Goal: Task Accomplishment & Management: Manage account settings

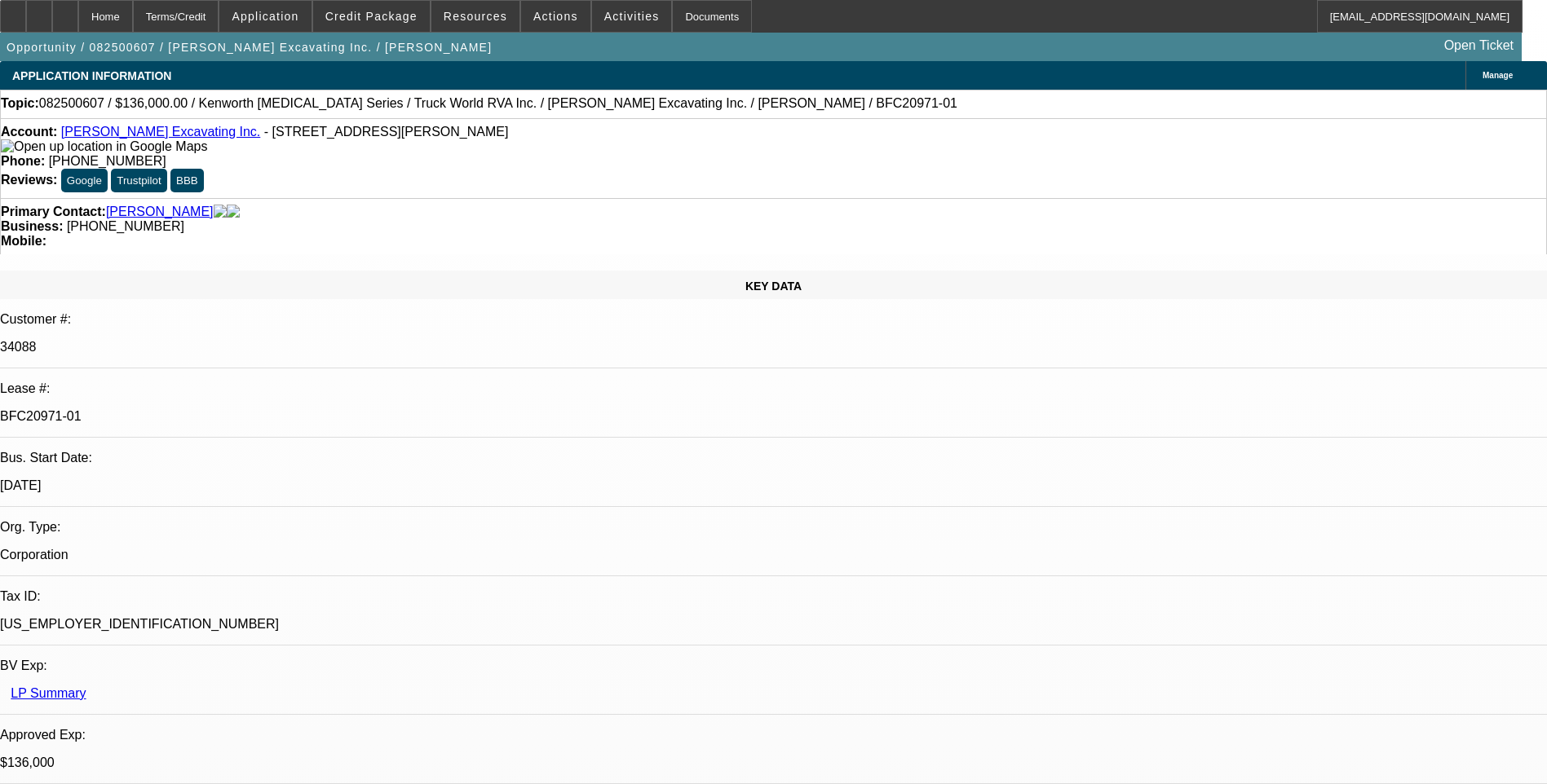
select select "0"
select select "6"
select select "0"
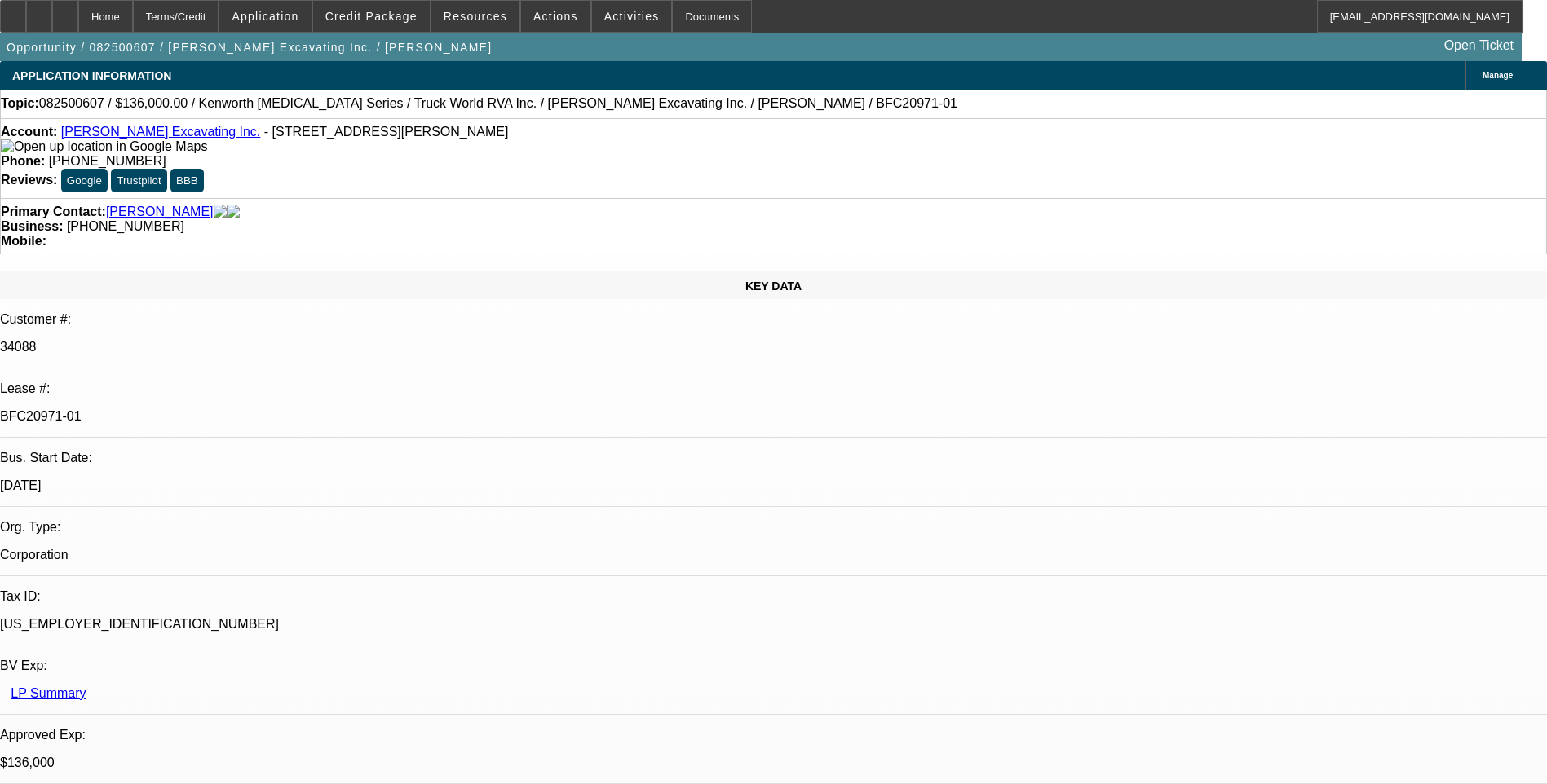
select select "0"
select select "6"
select select "0"
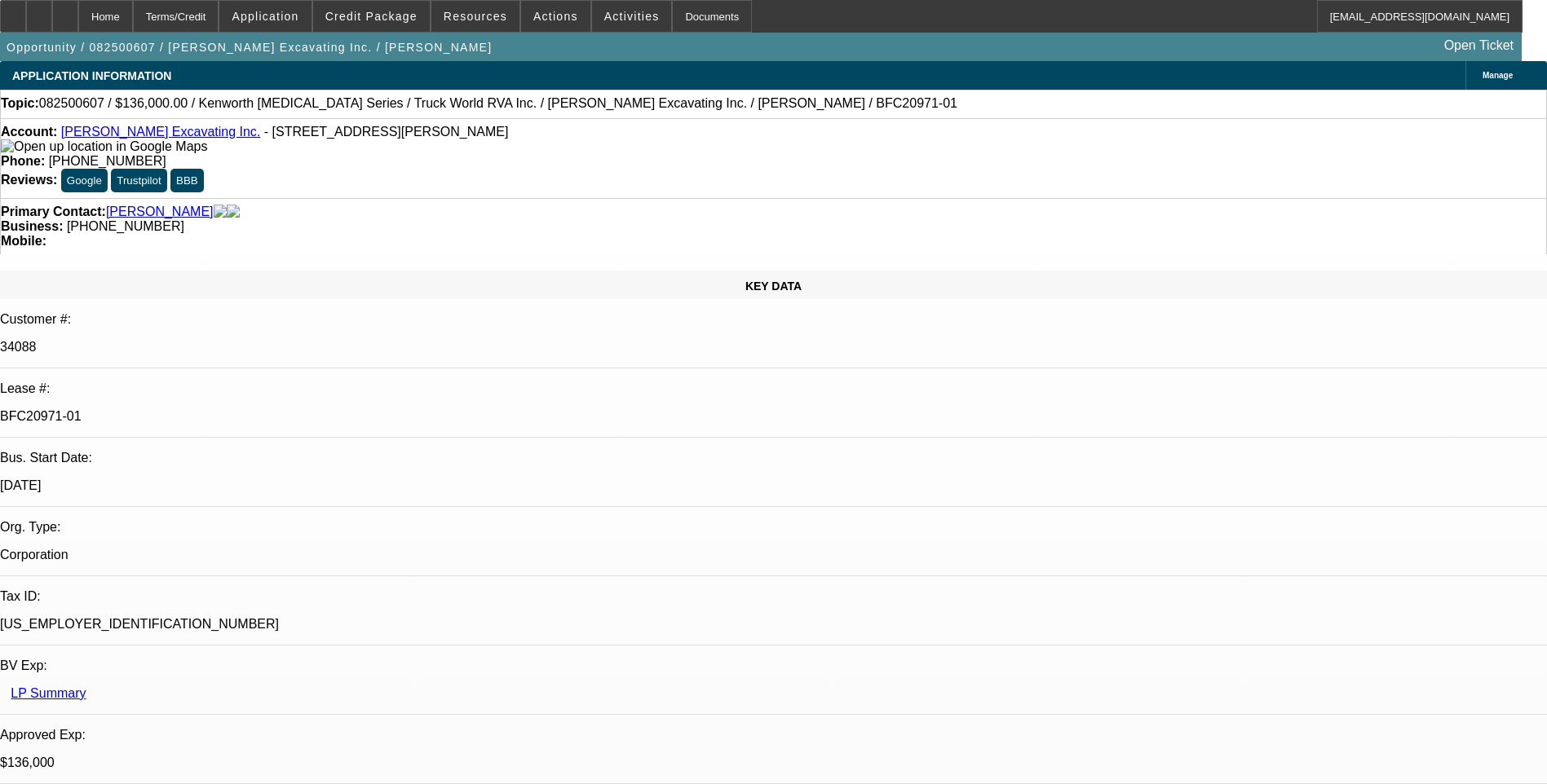
select select "0"
select select "6"
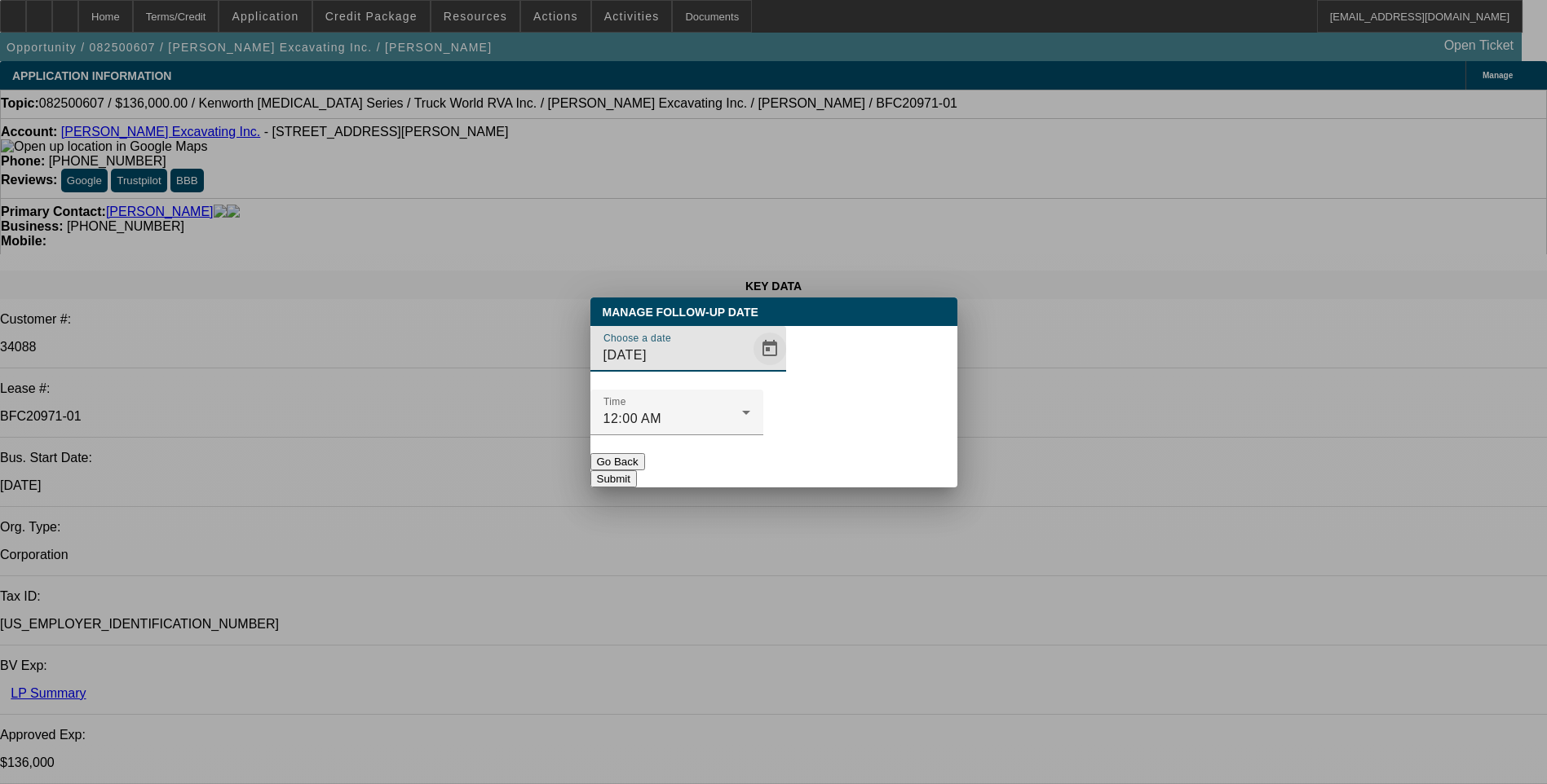
click at [750, 368] on span "Open calendar" at bounding box center [770, 350] width 39 height 39
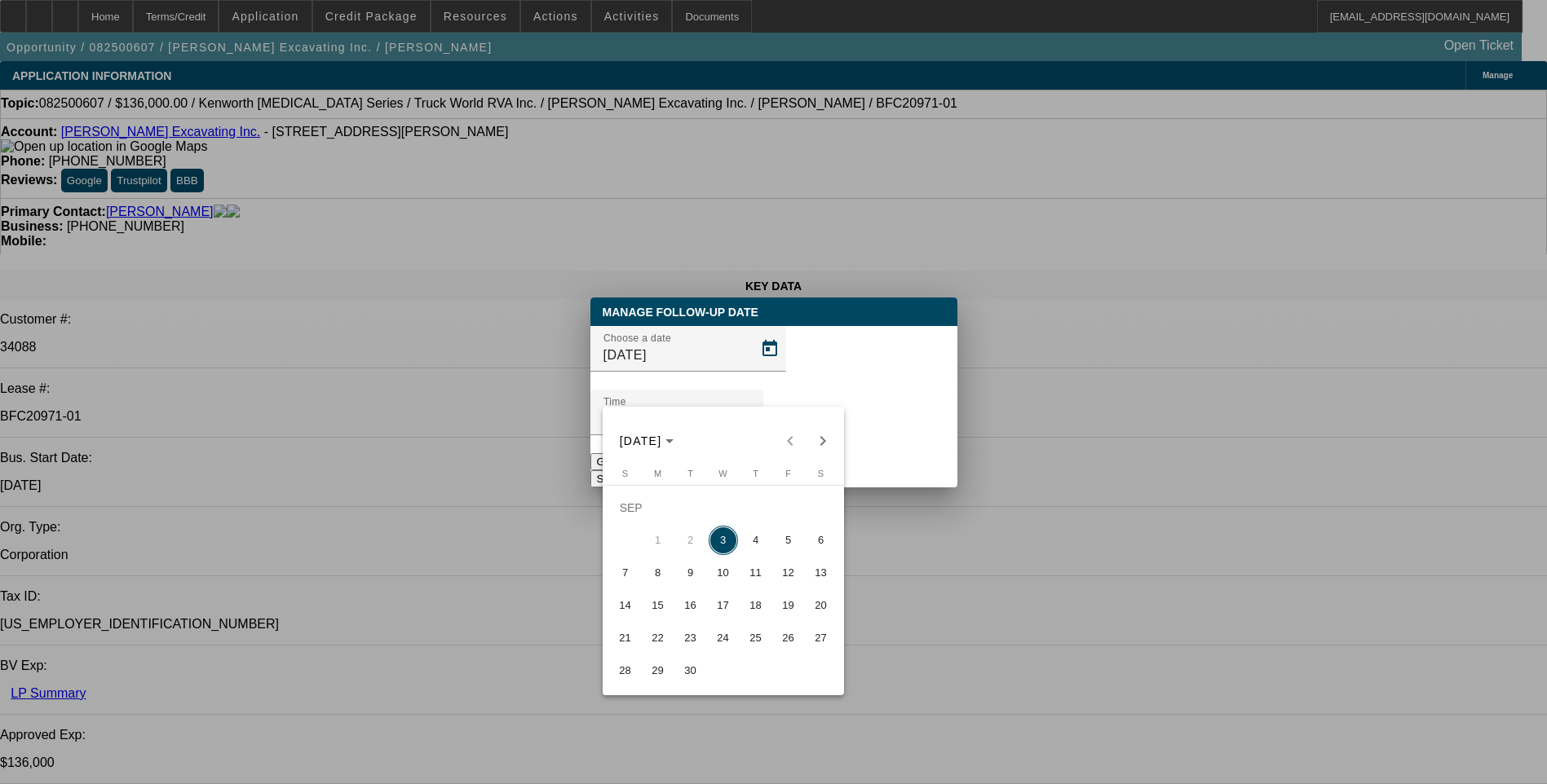
click at [749, 544] on span "4" at bounding box center [756, 540] width 30 height 30
type input "[DATE]"
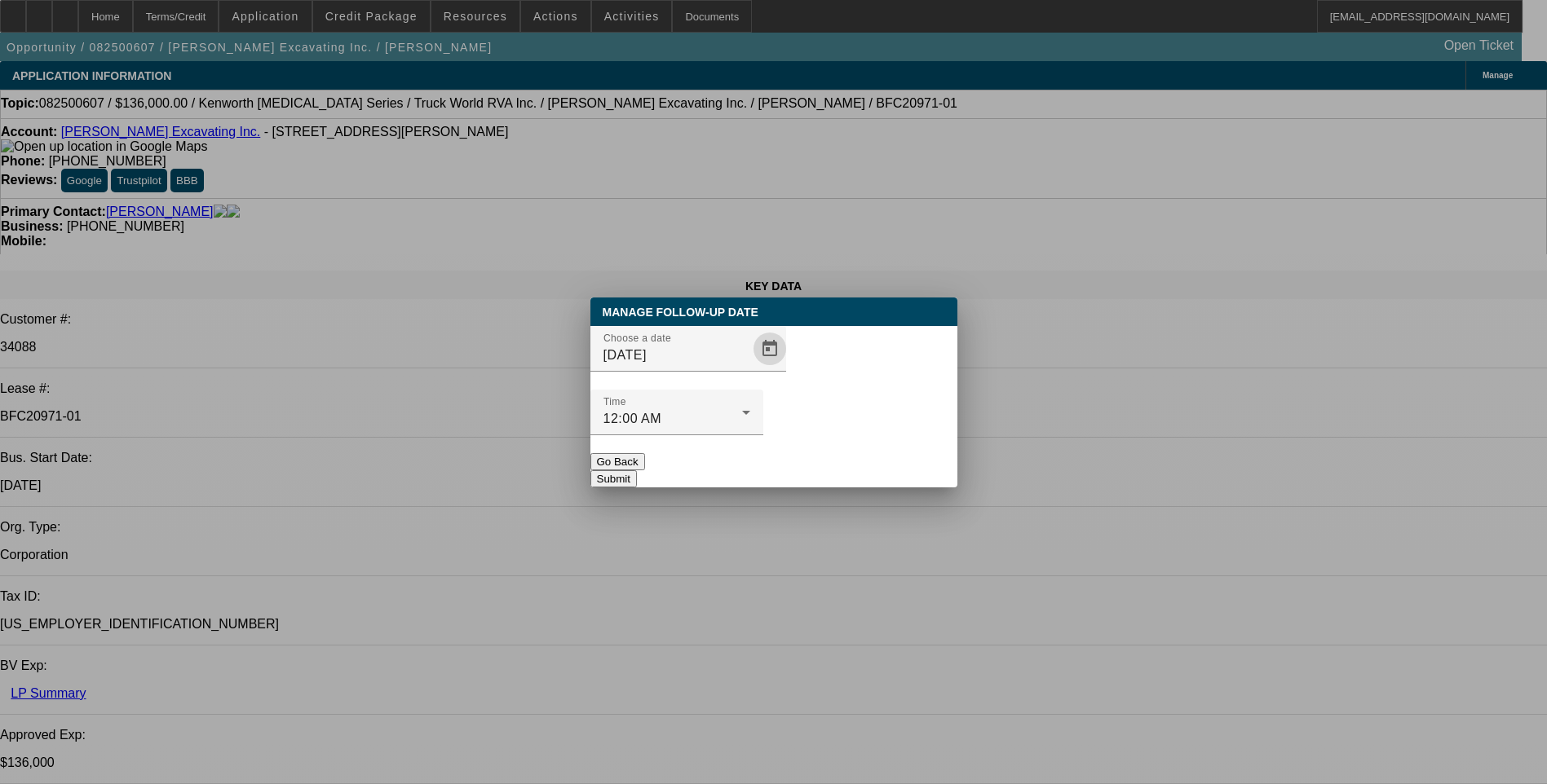
click at [637, 470] on button "Submit" at bounding box center [613, 478] width 46 height 17
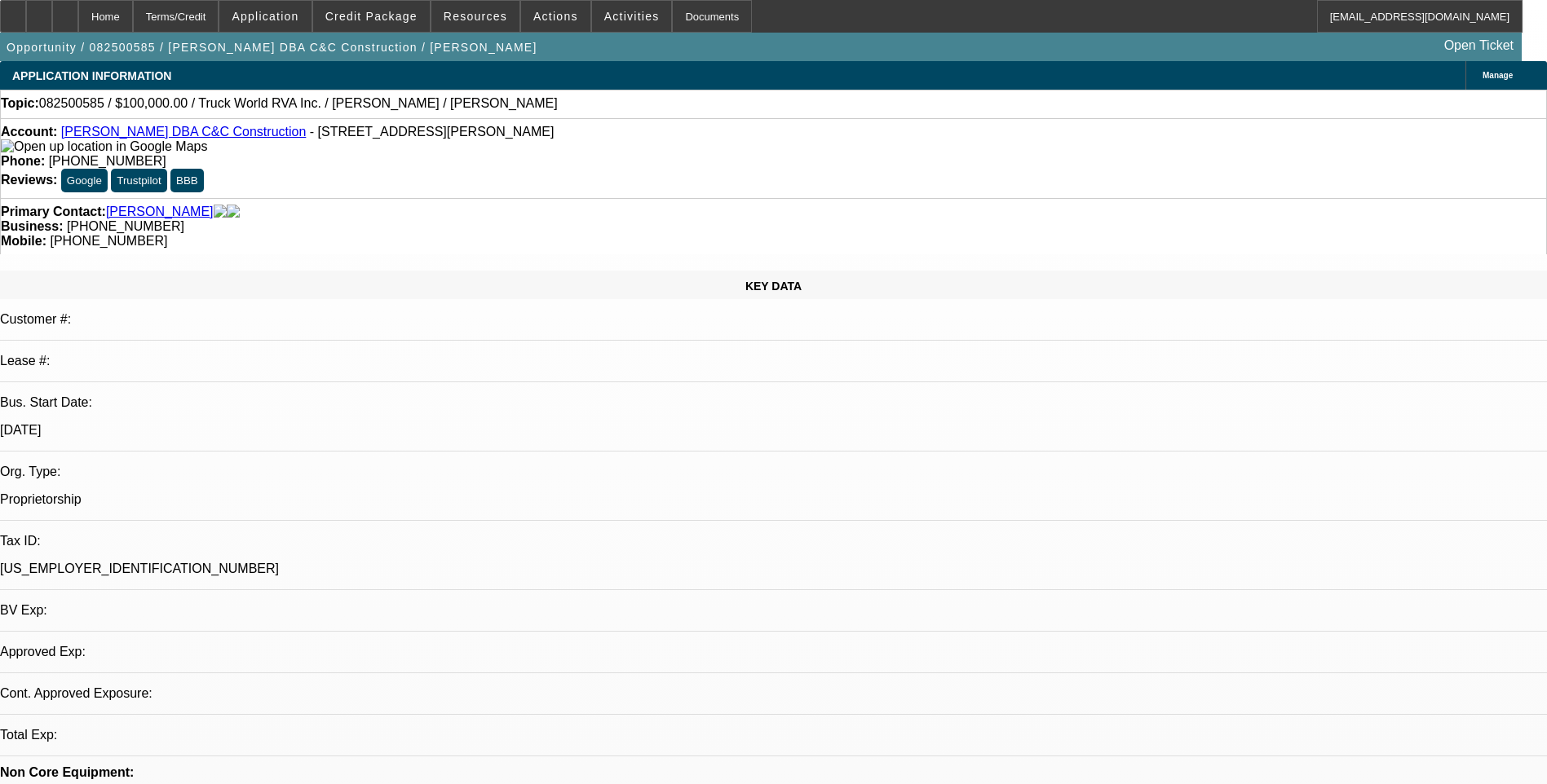
select select "0"
select select "2"
select select "0.1"
select select "1"
select select "2"
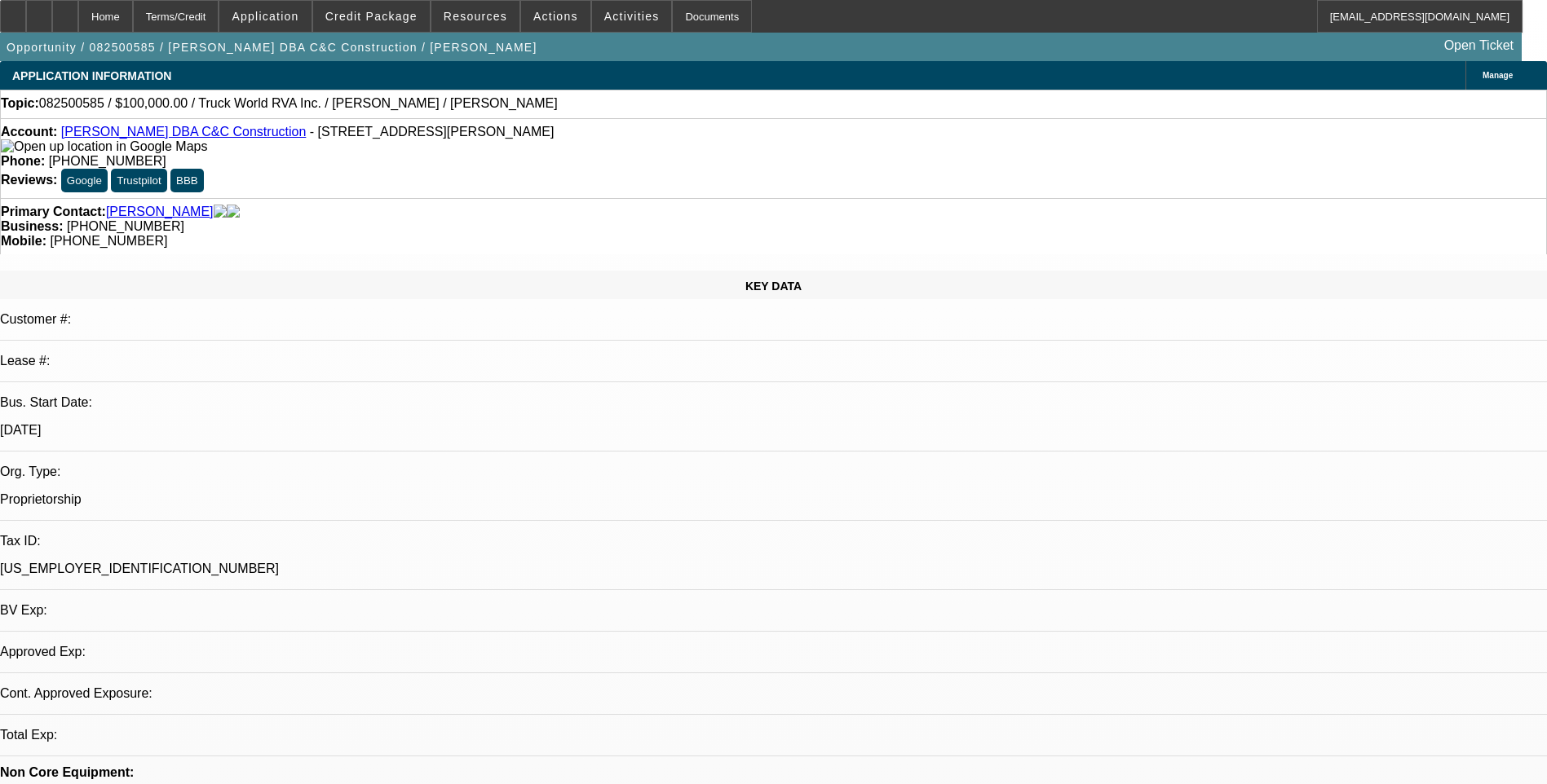
select select "4"
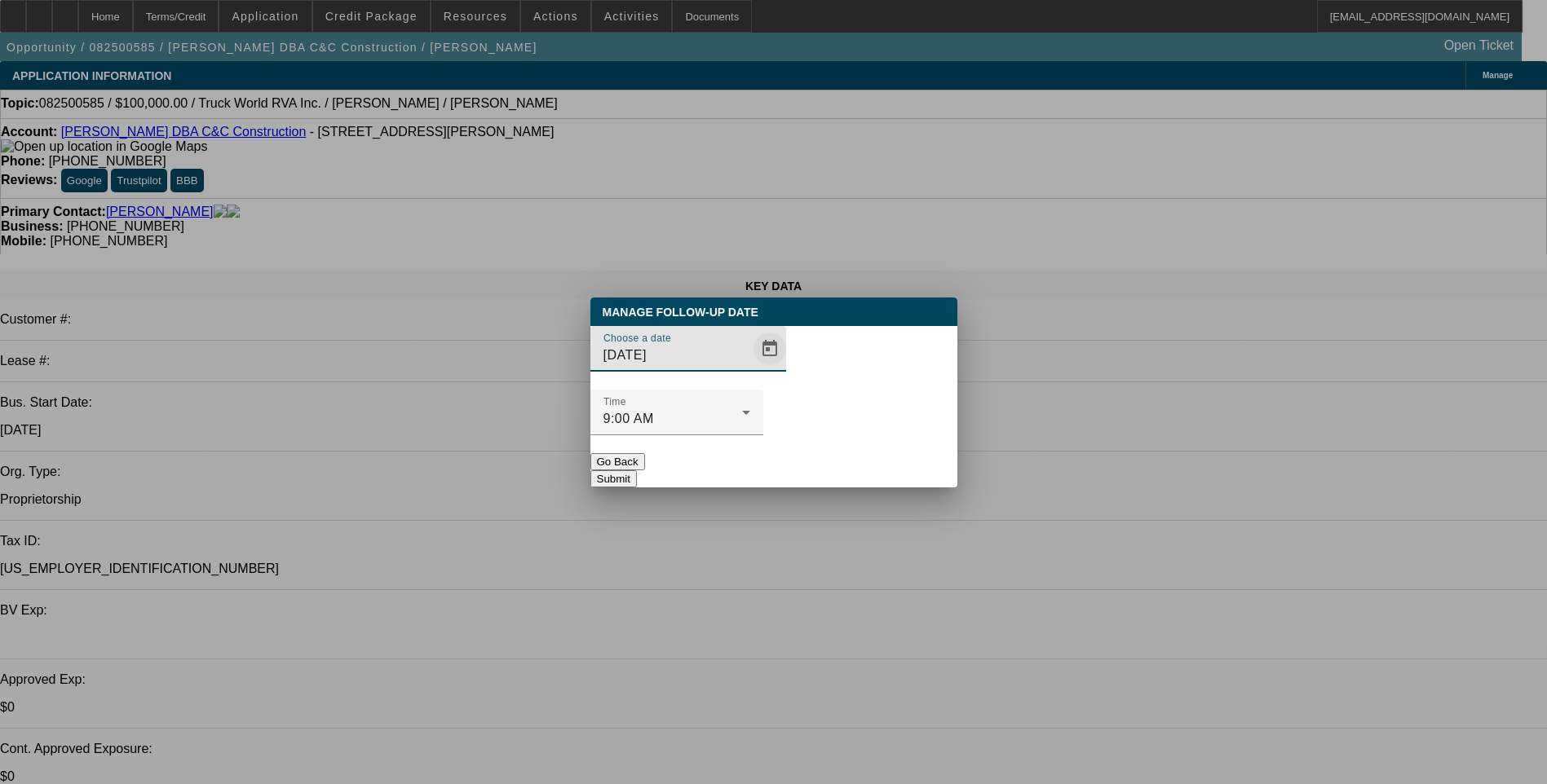
click at [750, 368] on span "Open calendar" at bounding box center [770, 350] width 39 height 39
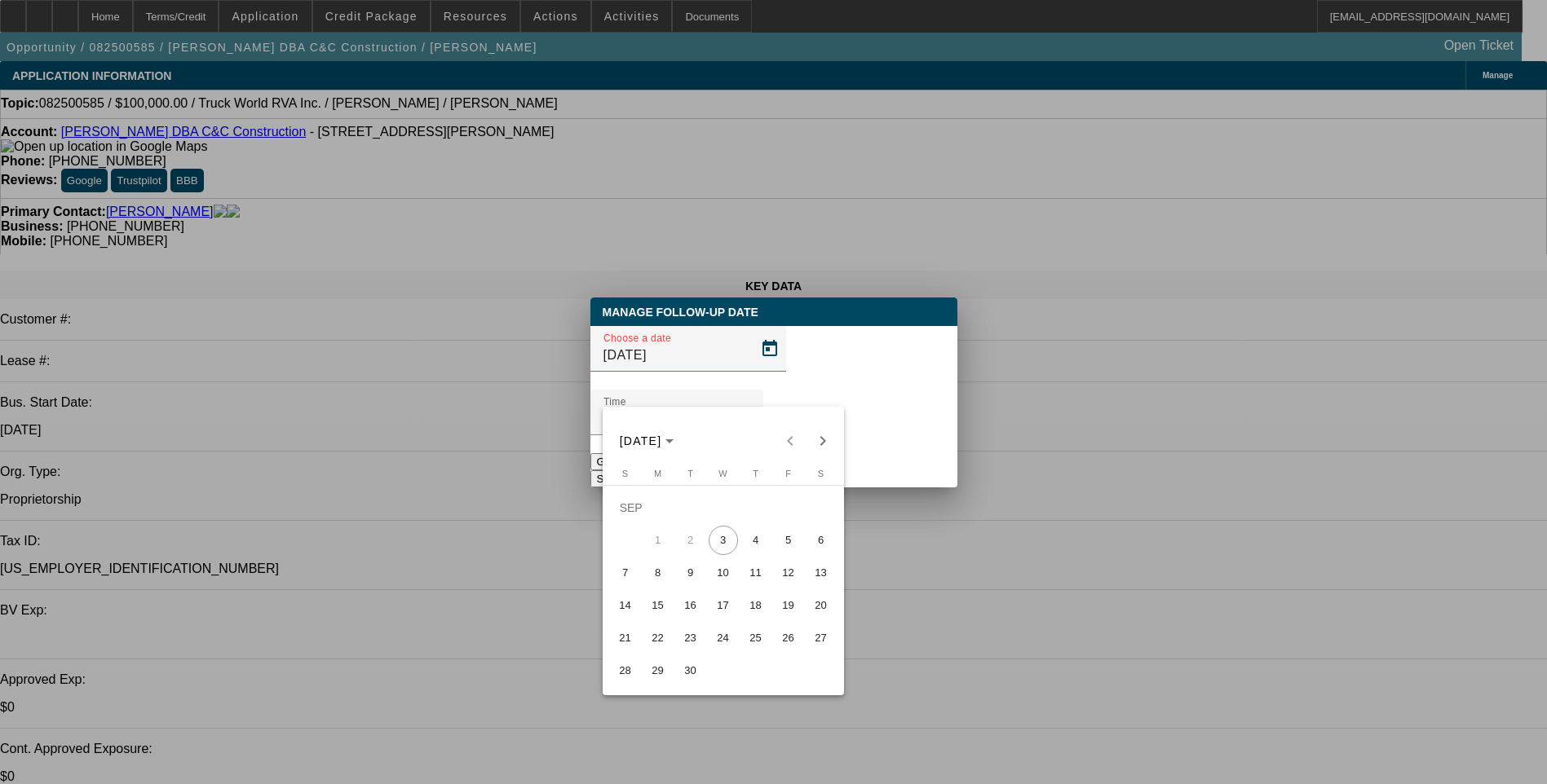
click at [753, 548] on span "4" at bounding box center [756, 540] width 30 height 30
type input "[DATE]"
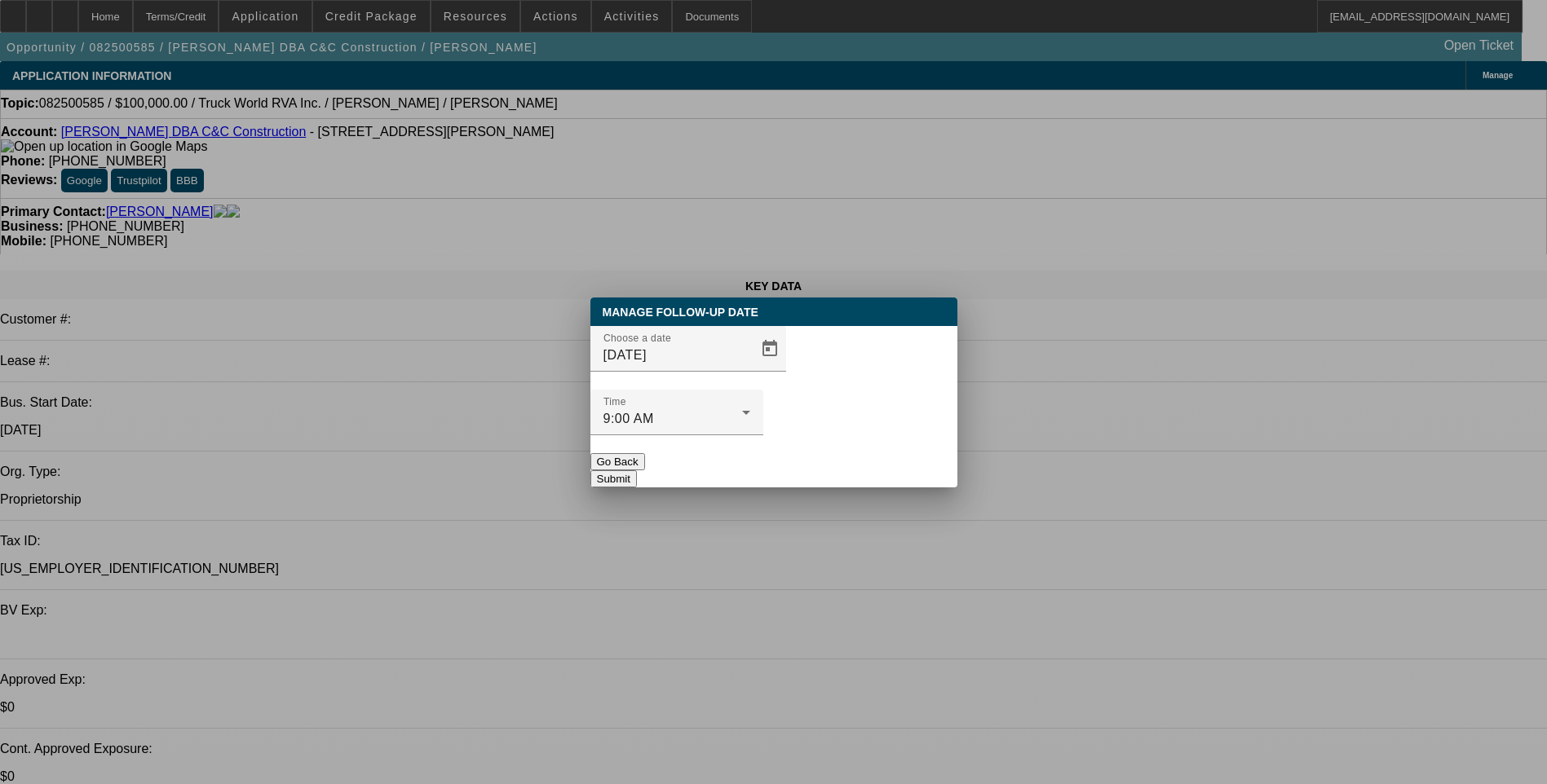
click at [637, 470] on button "Submit" at bounding box center [613, 478] width 46 height 17
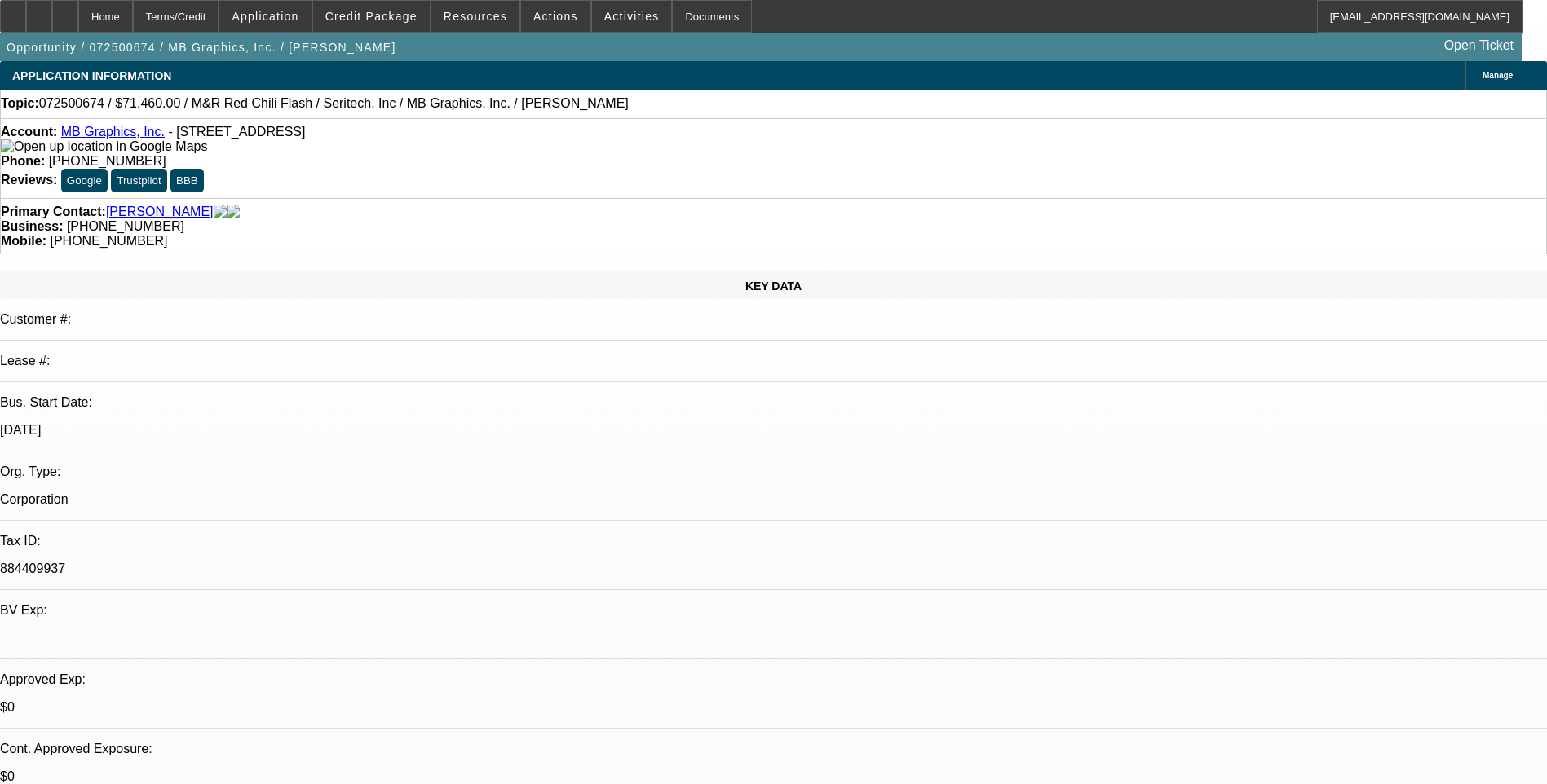
select select "0.1"
select select "0"
select select "0.1"
select select "0"
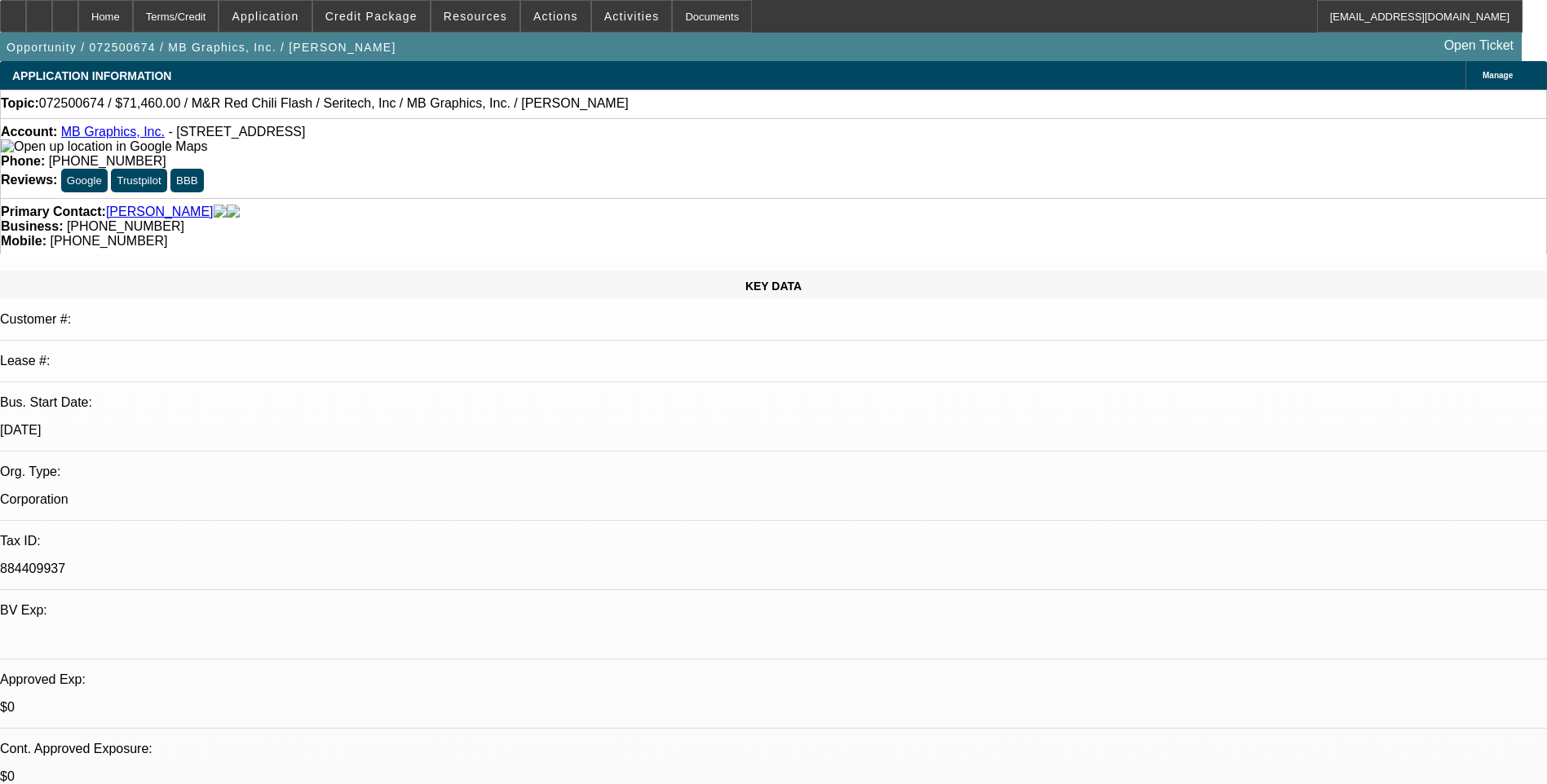
select select "0.1"
select select "0"
select select "0.1"
select select "0"
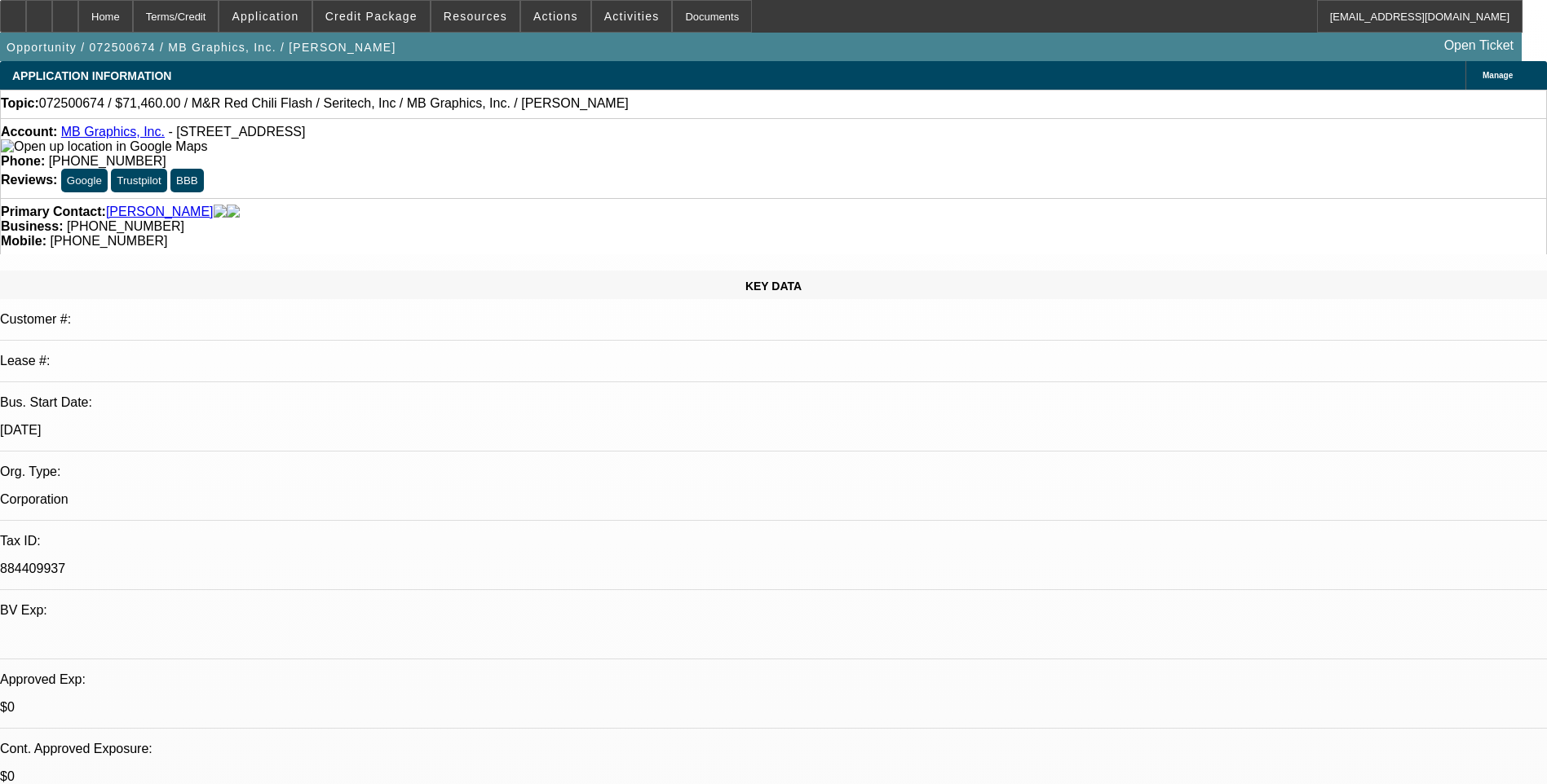
select select "0"
select select "0.1"
select select "1"
select select "5"
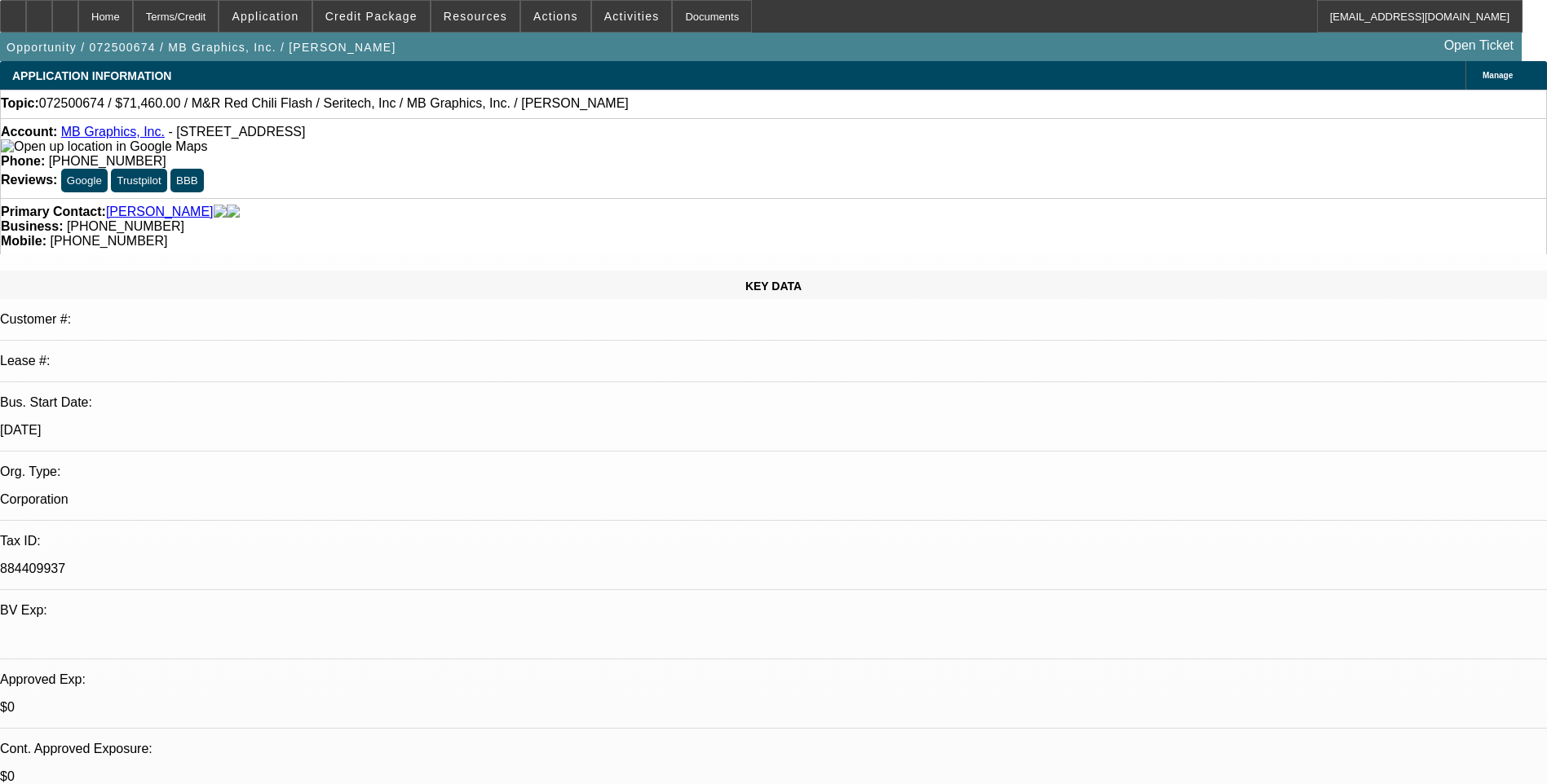
select select "1"
select select "5"
select select "1"
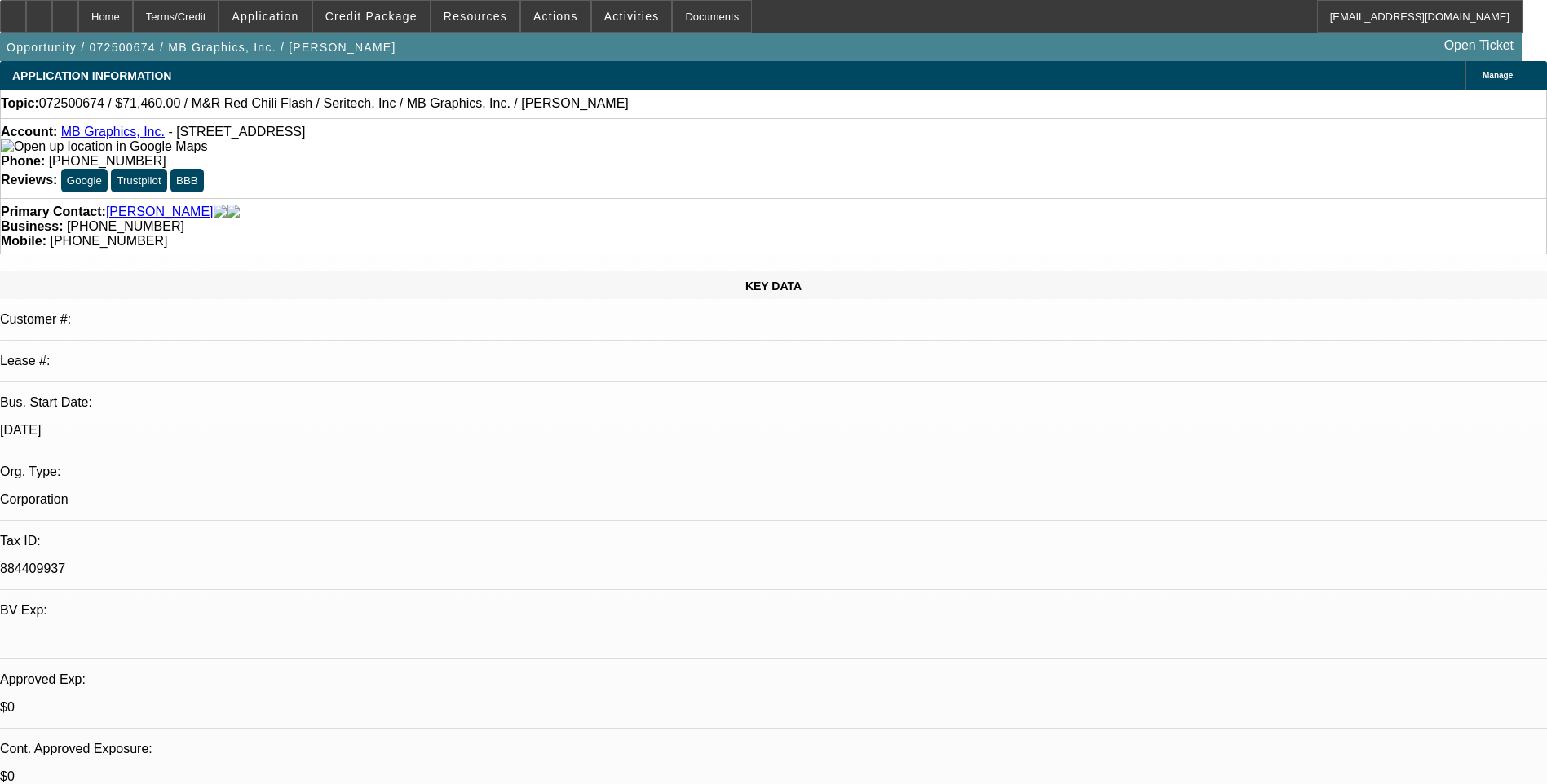
select select "5"
select select "1"
select select "5"
